Goal: Find specific page/section: Find specific page/section

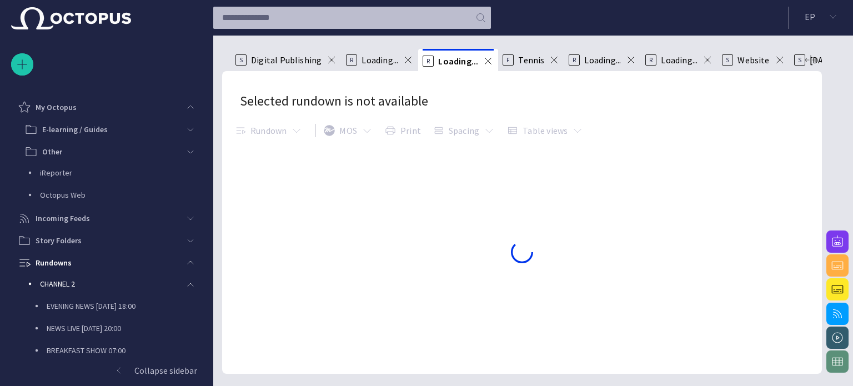
scroll to position [155, 0]
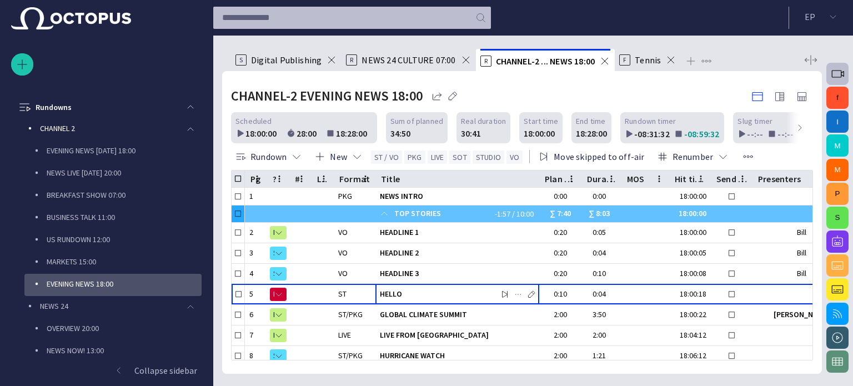
click at [832, 74] on span "button" at bounding box center [837, 73] width 13 height 13
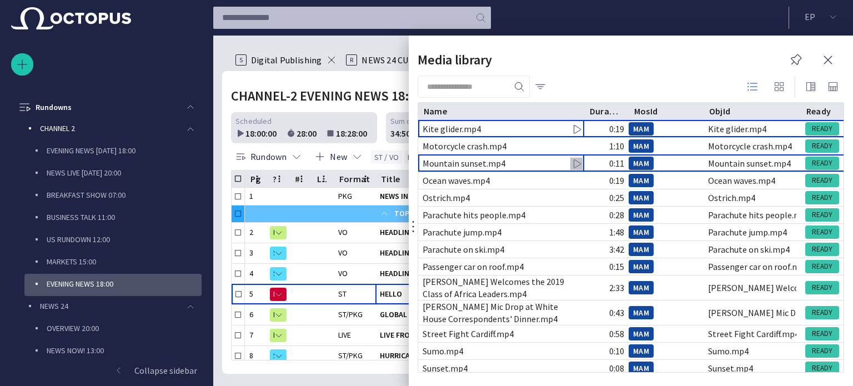
click at [575, 159] on span "button" at bounding box center [576, 163] width 11 height 11
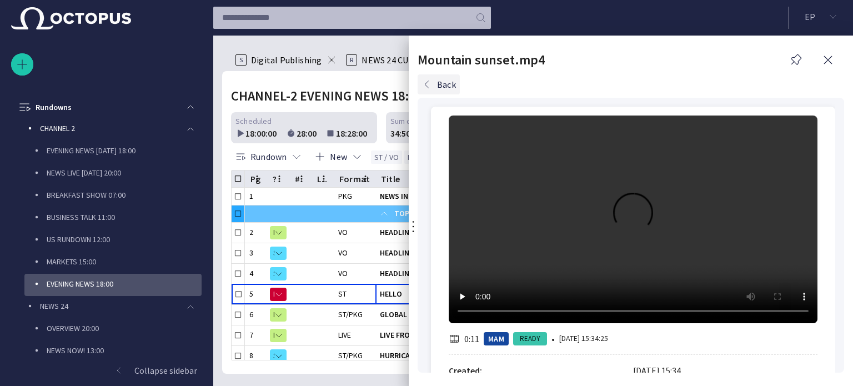
click at [450, 86] on button "Back" at bounding box center [439, 84] width 42 height 20
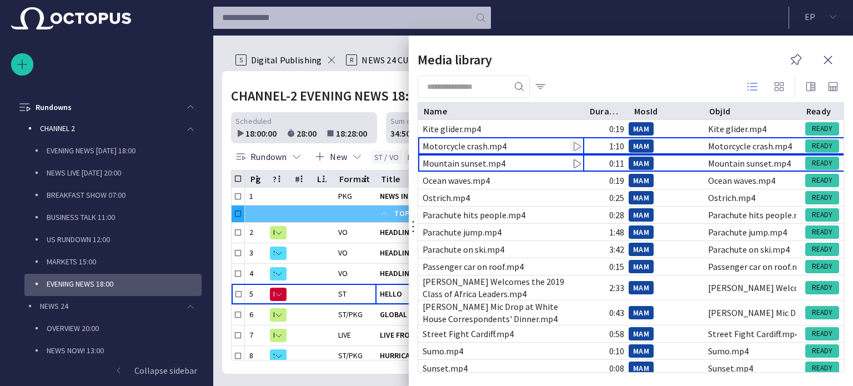
click at [572, 145] on span "button" at bounding box center [576, 146] width 11 height 11
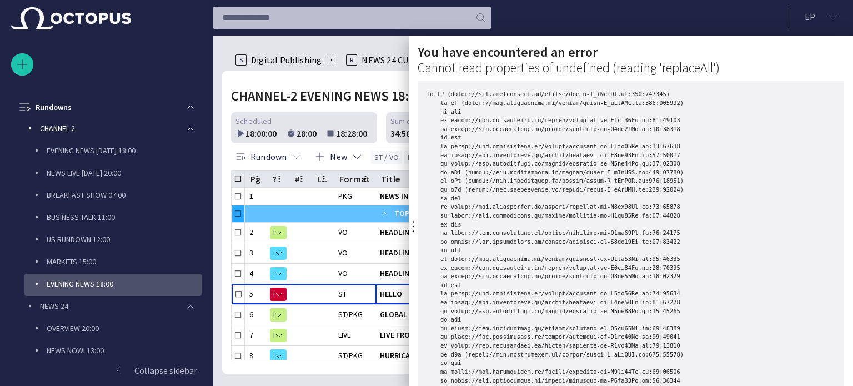
click at [388, 39] on div at bounding box center [426, 193] width 853 height 386
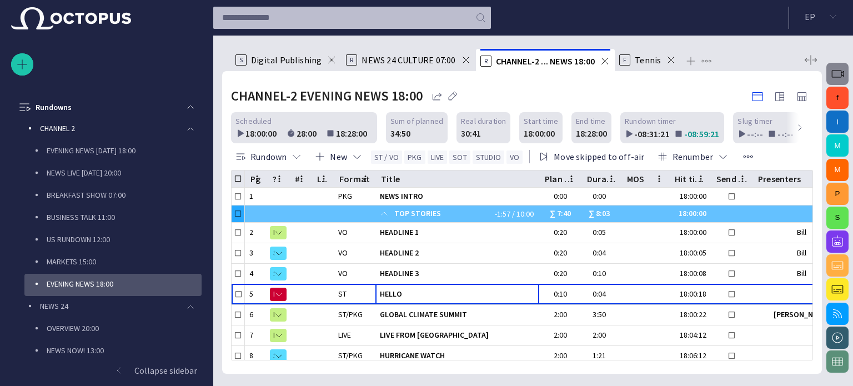
click at [838, 72] on span "button" at bounding box center [837, 73] width 13 height 13
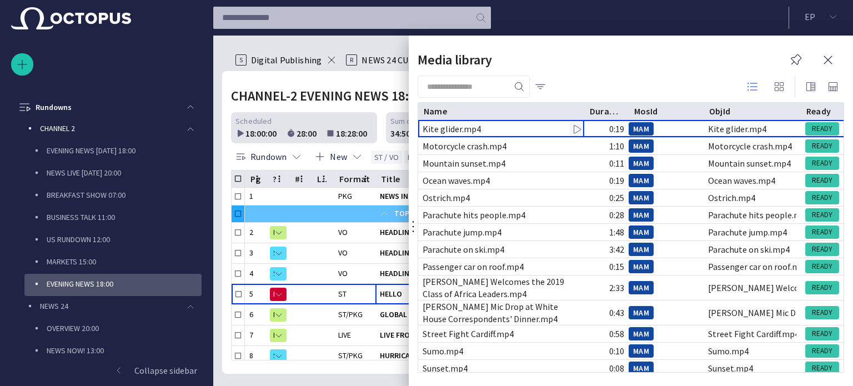
click at [576, 129] on span "button" at bounding box center [576, 129] width 11 height 11
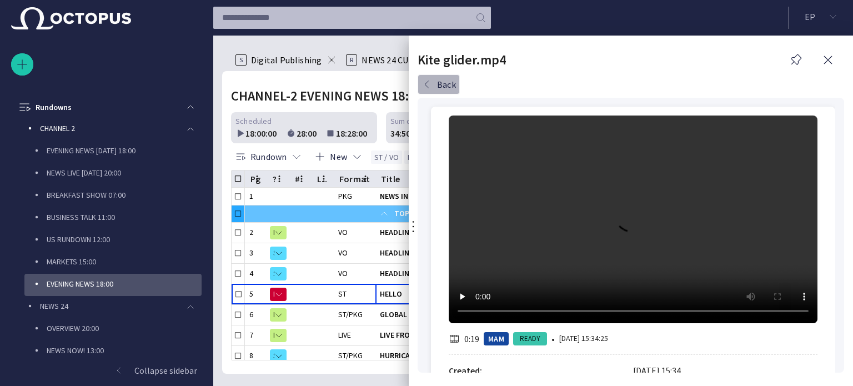
click at [442, 82] on button "Back" at bounding box center [439, 84] width 42 height 20
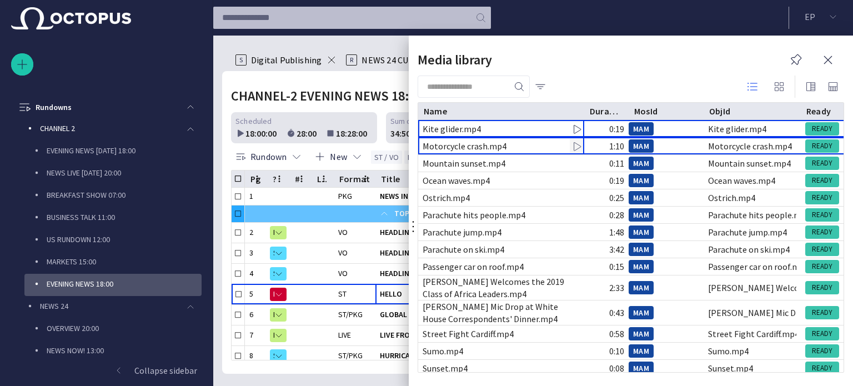
click at [575, 142] on span "button" at bounding box center [576, 146] width 11 height 11
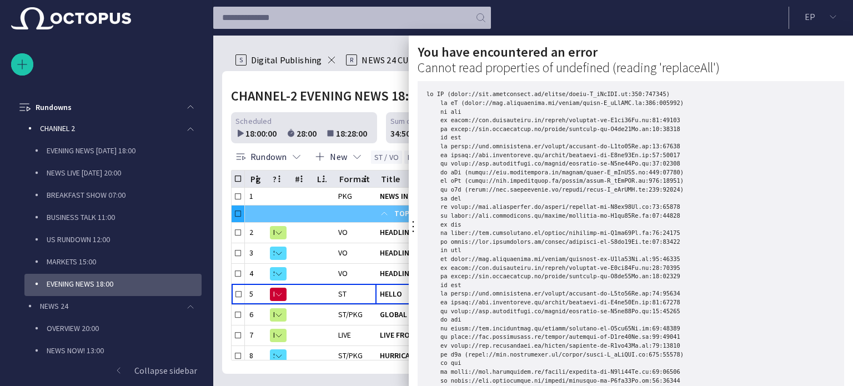
click at [836, 19] on div at bounding box center [426, 193] width 853 height 386
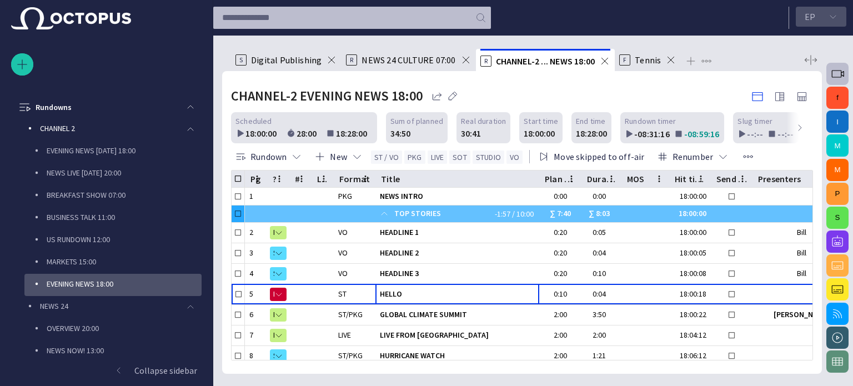
click at [831, 16] on span "button" at bounding box center [832, 16] width 9 height 9
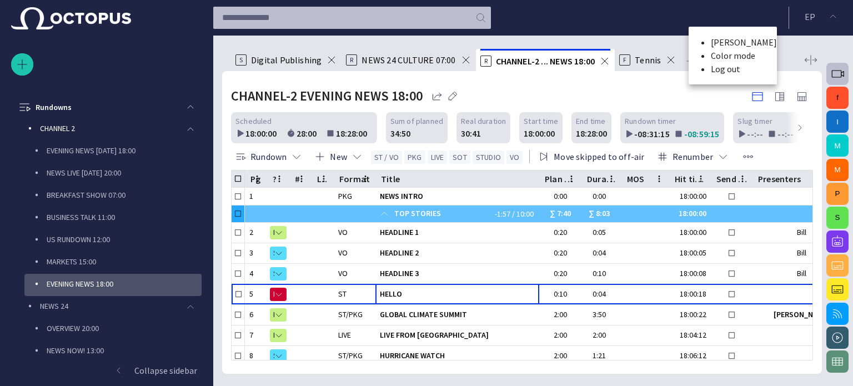
click at [740, 76] on li "Log out" at bounding box center [744, 68] width 66 height 13
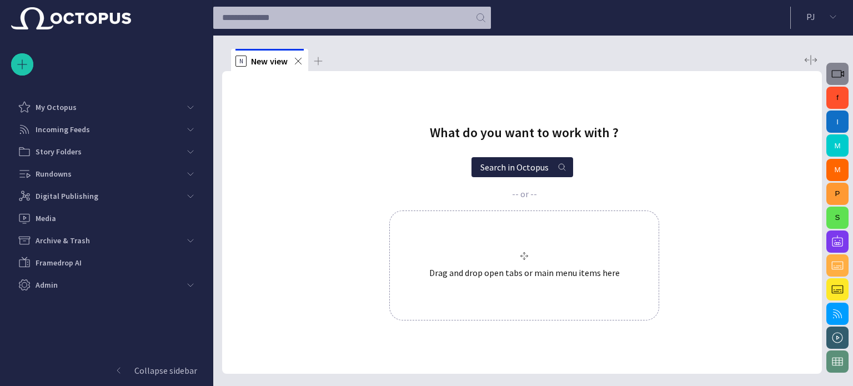
click at [832, 68] on span "button" at bounding box center [837, 73] width 13 height 13
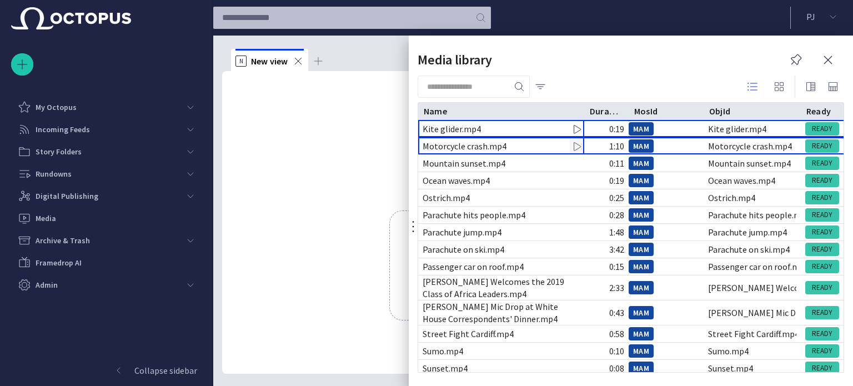
click at [572, 144] on span "button" at bounding box center [576, 146] width 11 height 11
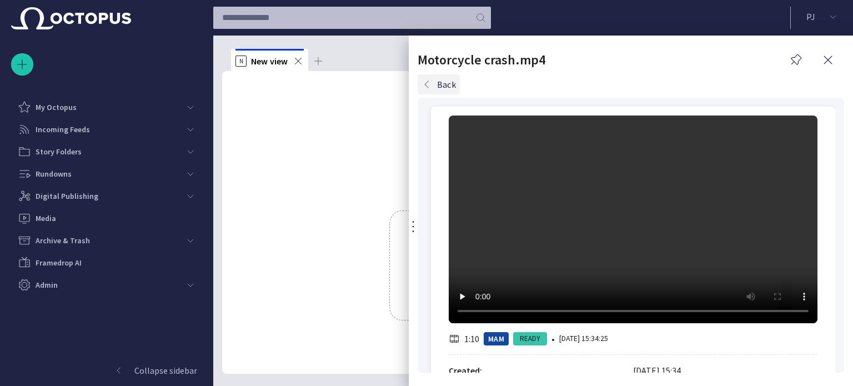
click at [451, 87] on button "Back" at bounding box center [439, 84] width 42 height 20
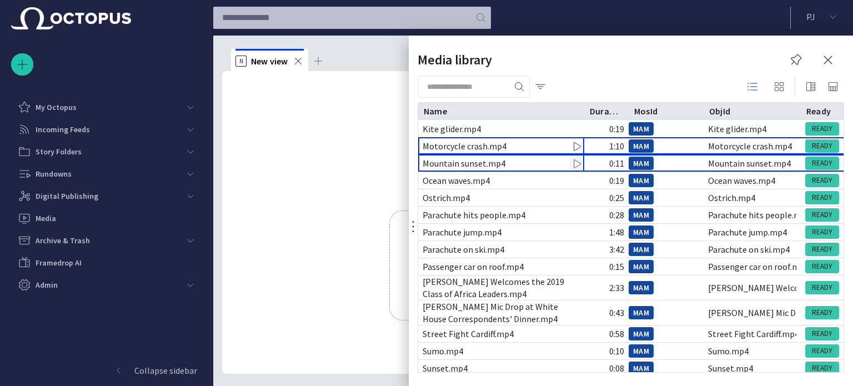
click at [575, 158] on span "button" at bounding box center [576, 163] width 11 height 11
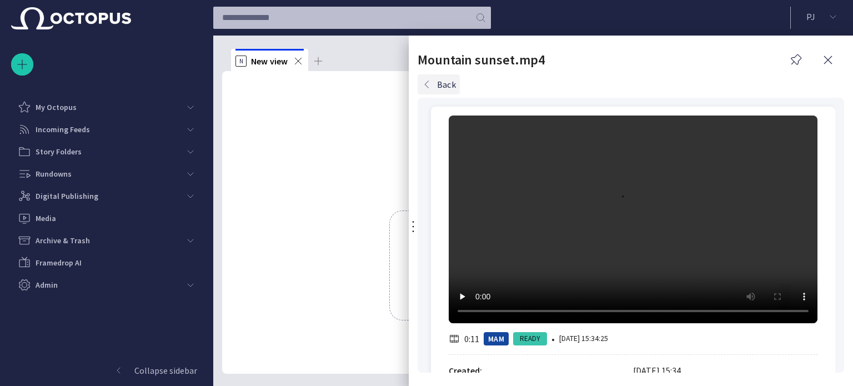
click at [447, 89] on button "Back" at bounding box center [439, 84] width 42 height 20
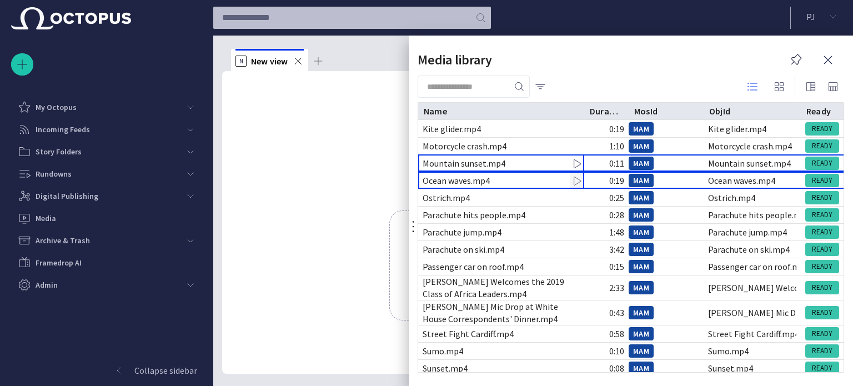
click at [576, 178] on span "button" at bounding box center [576, 180] width 11 height 11
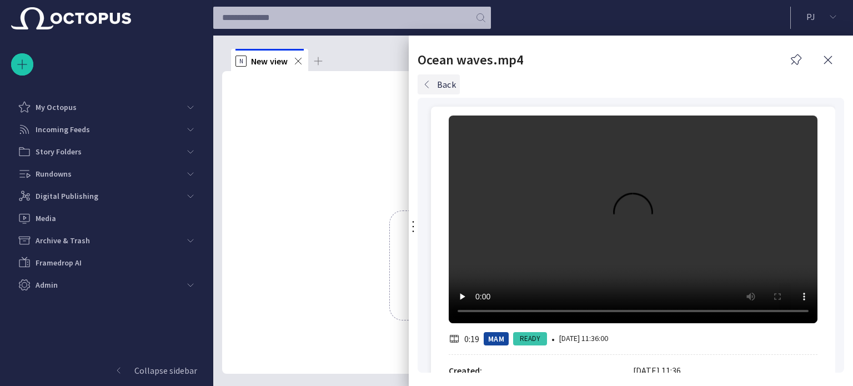
click at [445, 90] on button "Back" at bounding box center [439, 84] width 42 height 20
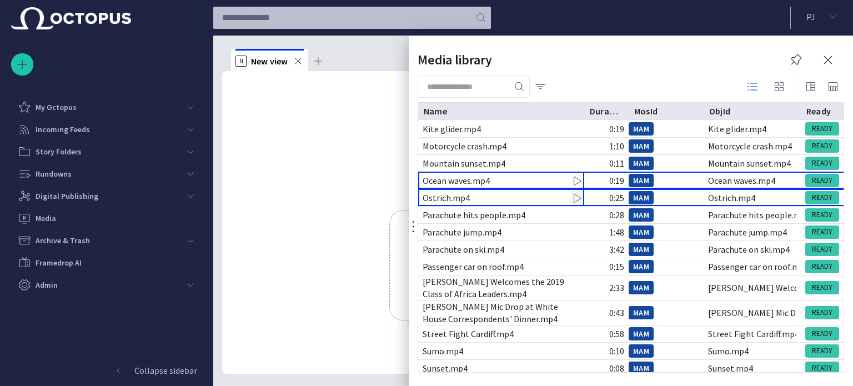
click at [575, 195] on span "button" at bounding box center [576, 198] width 11 height 11
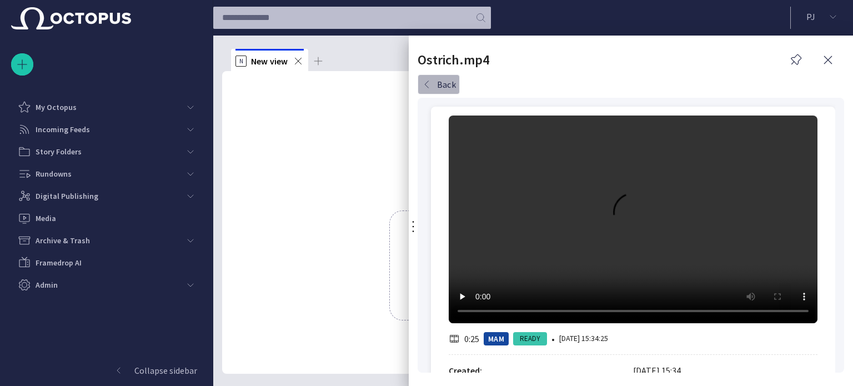
click at [450, 92] on button "Back" at bounding box center [439, 84] width 42 height 20
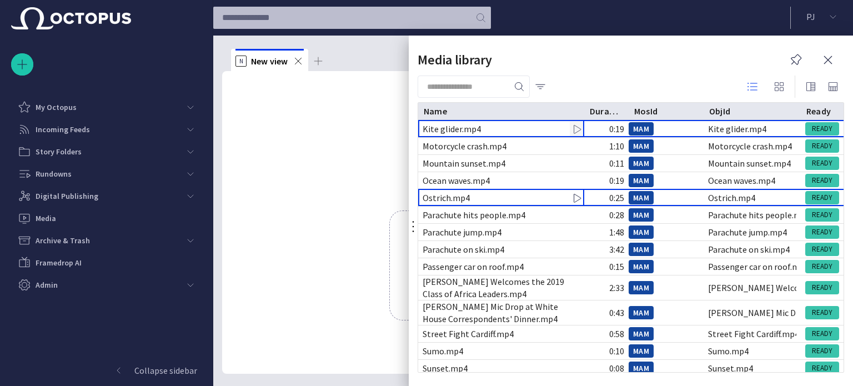
click at [575, 128] on span "button" at bounding box center [576, 129] width 11 height 11
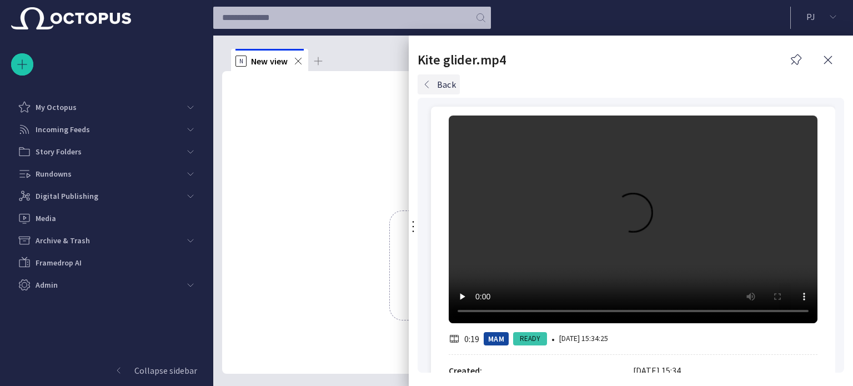
click at [448, 82] on button "Back" at bounding box center [439, 84] width 42 height 20
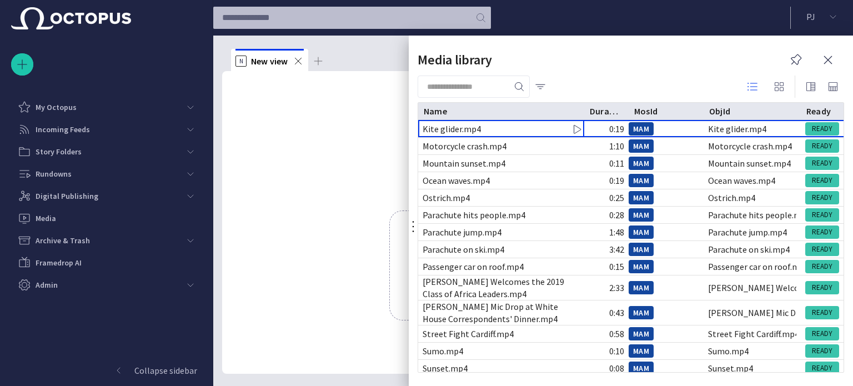
click at [73, 171] on div at bounding box center [426, 193] width 853 height 386
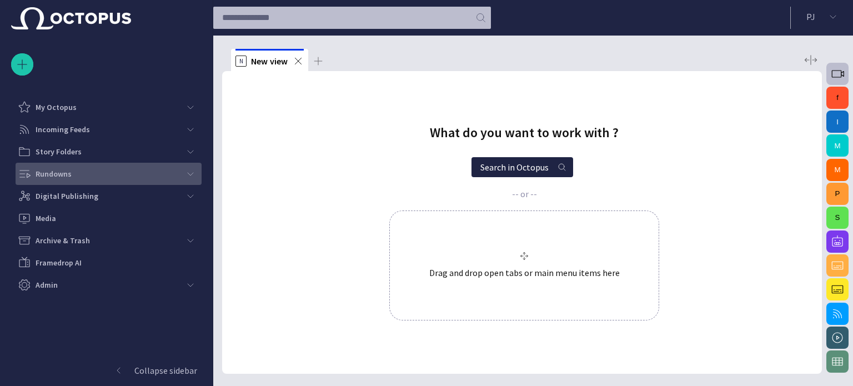
click at [73, 170] on div "Rundowns" at bounding box center [99, 174] width 162 height 18
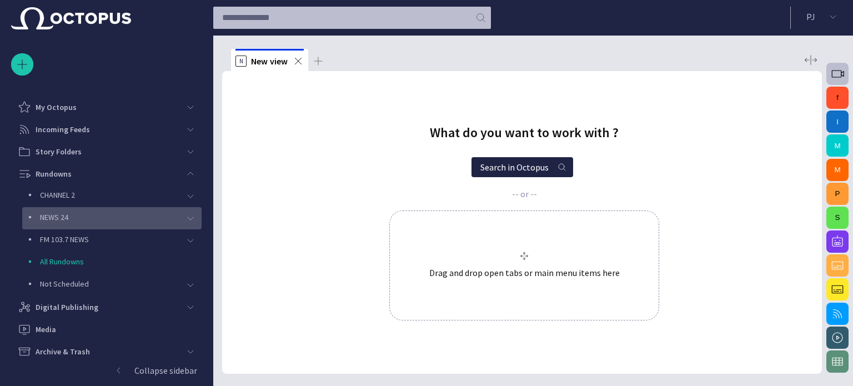
click at [75, 209] on div "NEWS 24" at bounding box center [100, 218] width 157 height 22
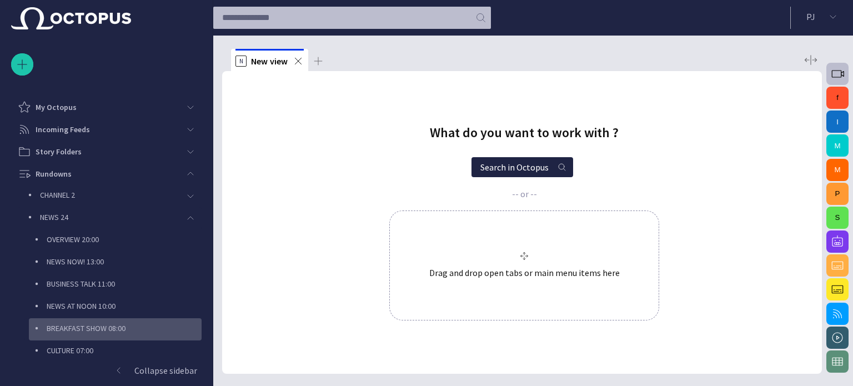
click at [123, 325] on p "BREAKFAST SHOW 08:00" at bounding box center [124, 328] width 155 height 11
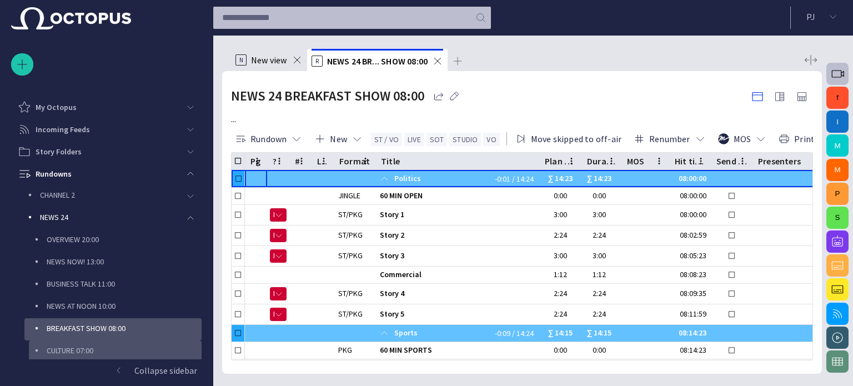
scroll to position [67, 0]
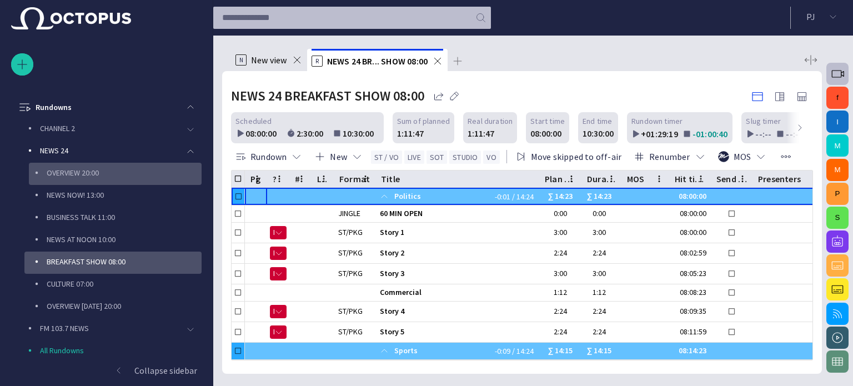
click at [102, 173] on p "OVERVIEW 20:00" at bounding box center [124, 172] width 155 height 11
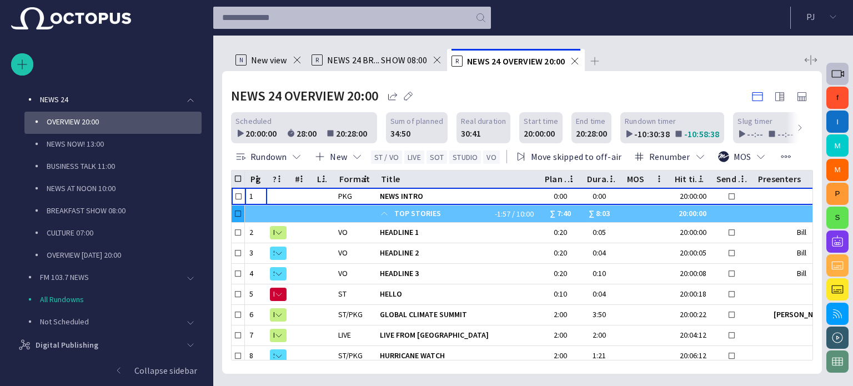
scroll to position [133, 0]
